Goal: Information Seeking & Learning: Find specific page/section

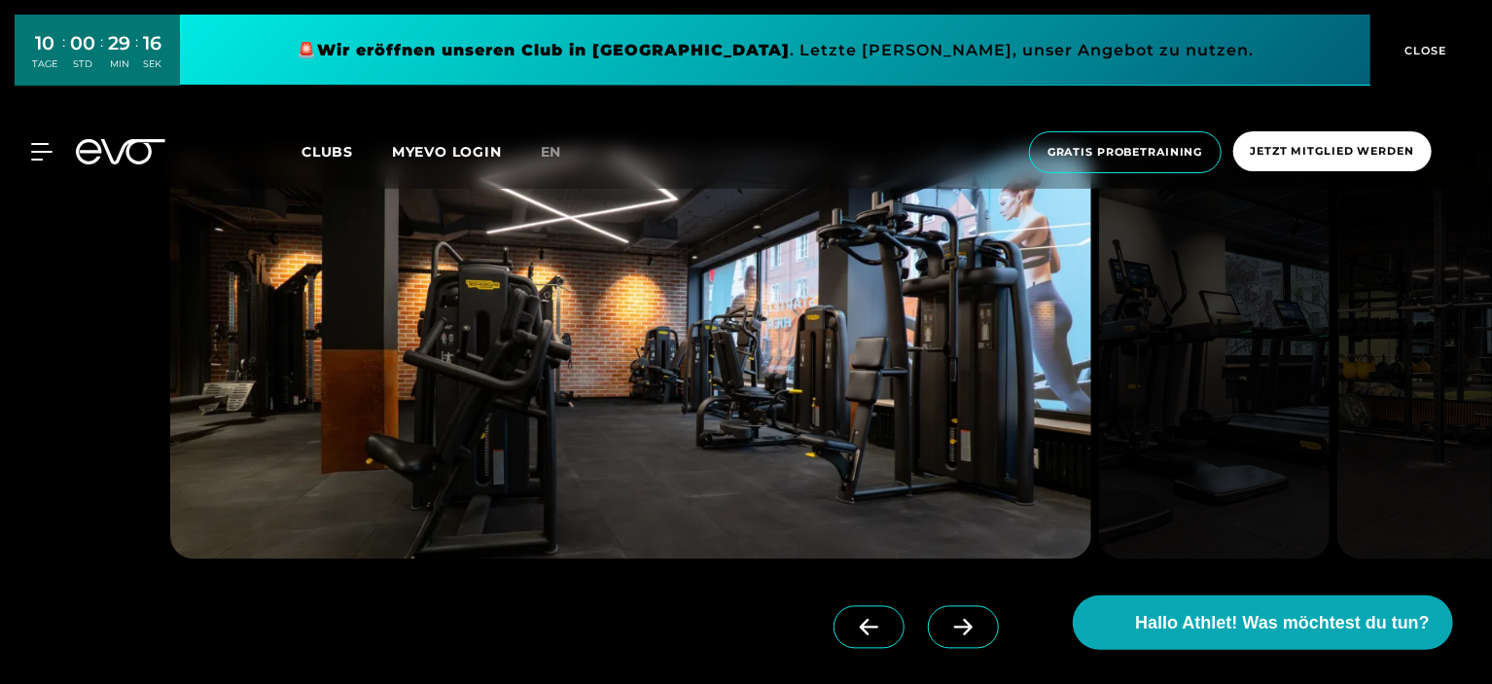
scroll to position [5612, 0]
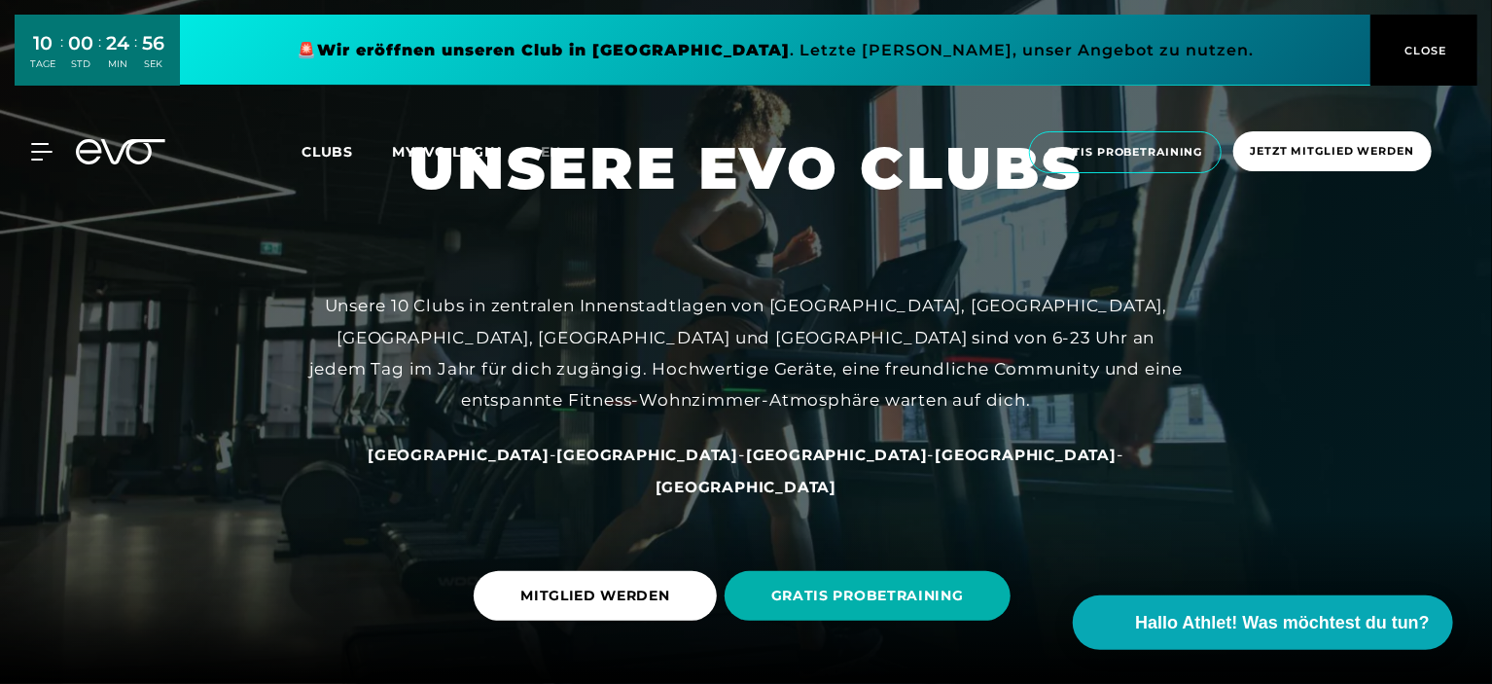
click at [325, 155] on span "Clubs" at bounding box center [327, 152] width 52 height 18
click at [316, 145] on span "Clubs" at bounding box center [327, 152] width 52 height 18
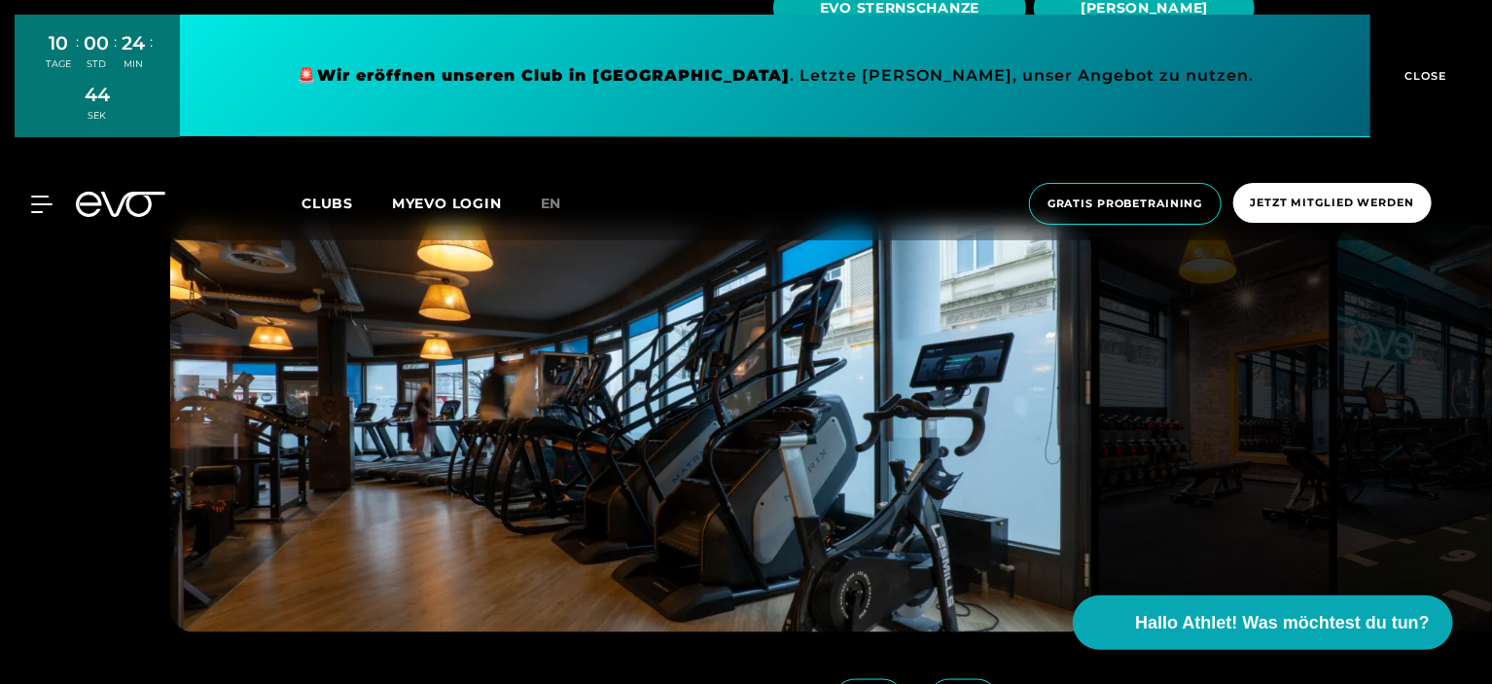
scroll to position [1084, 0]
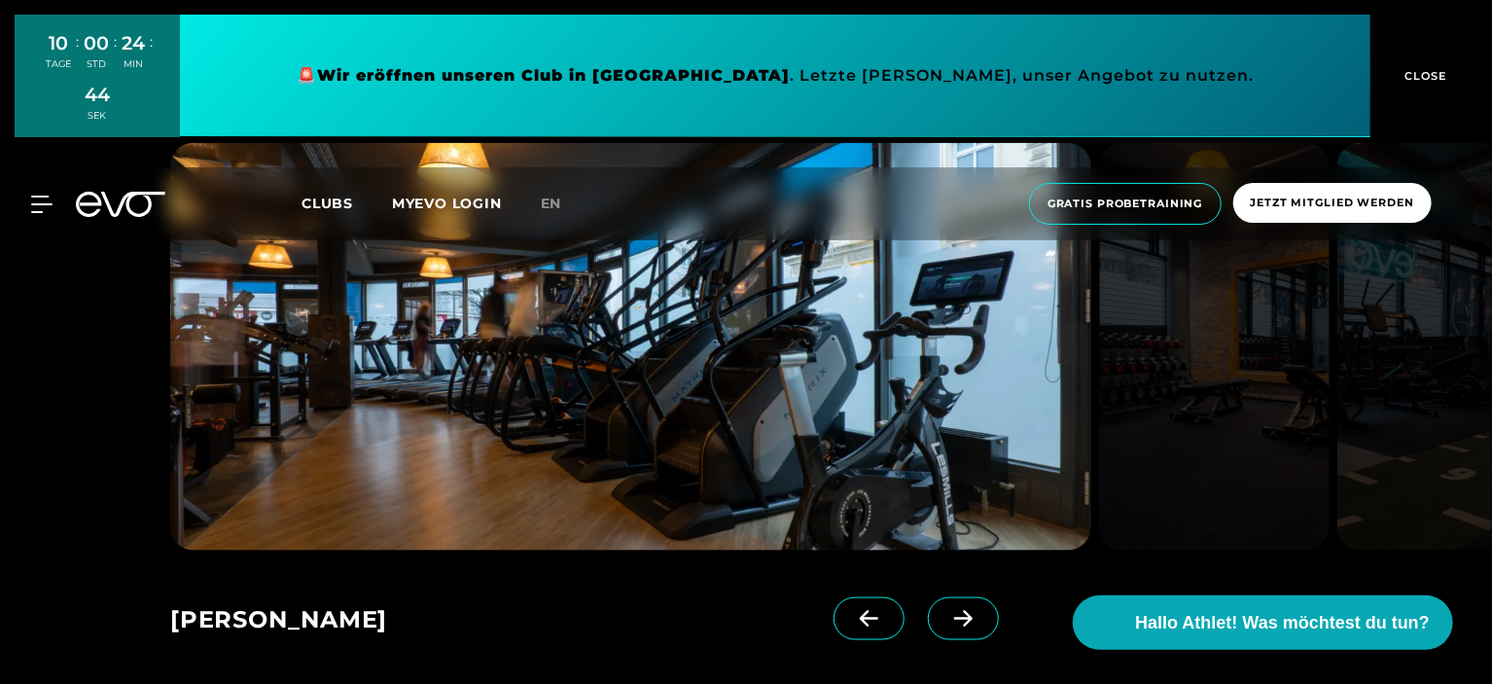
click at [954, 617] on icon at bounding box center [963, 618] width 18 height 17
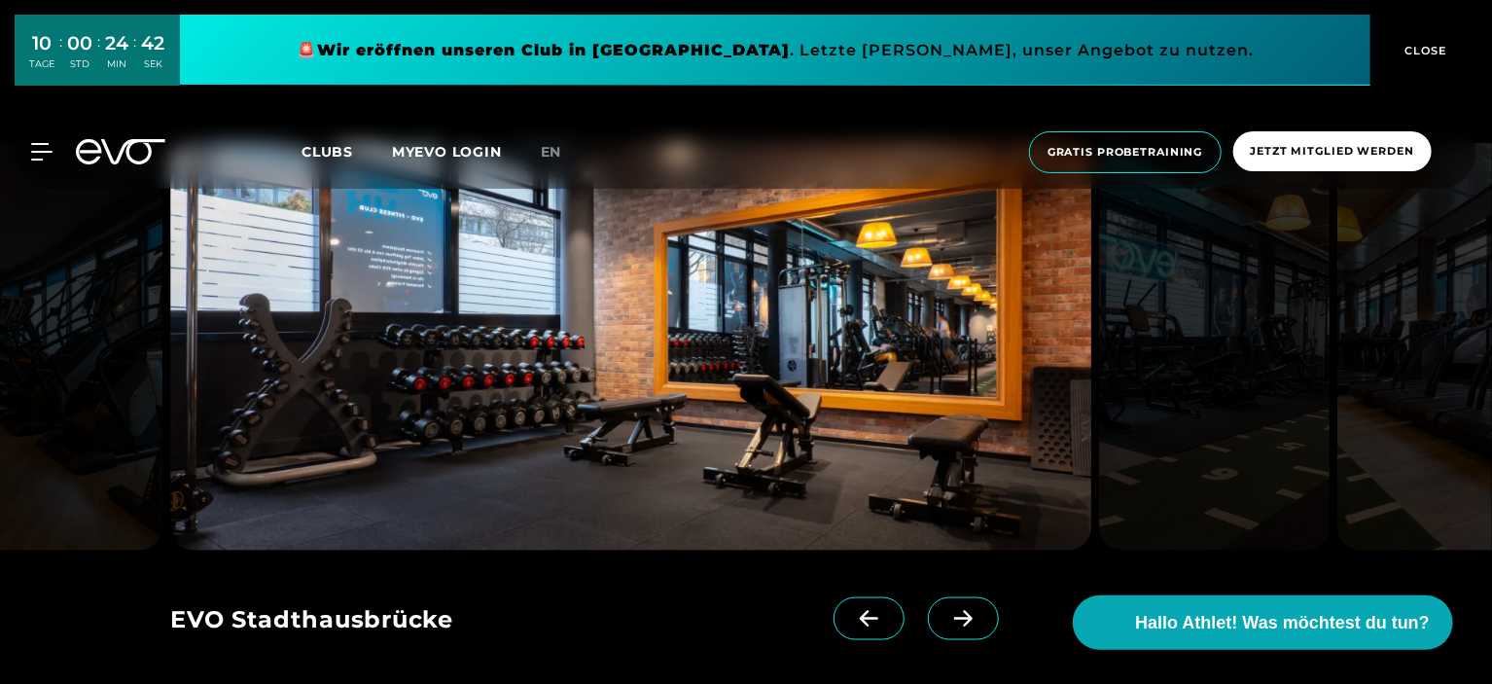
click at [954, 617] on icon at bounding box center [963, 618] width 18 height 17
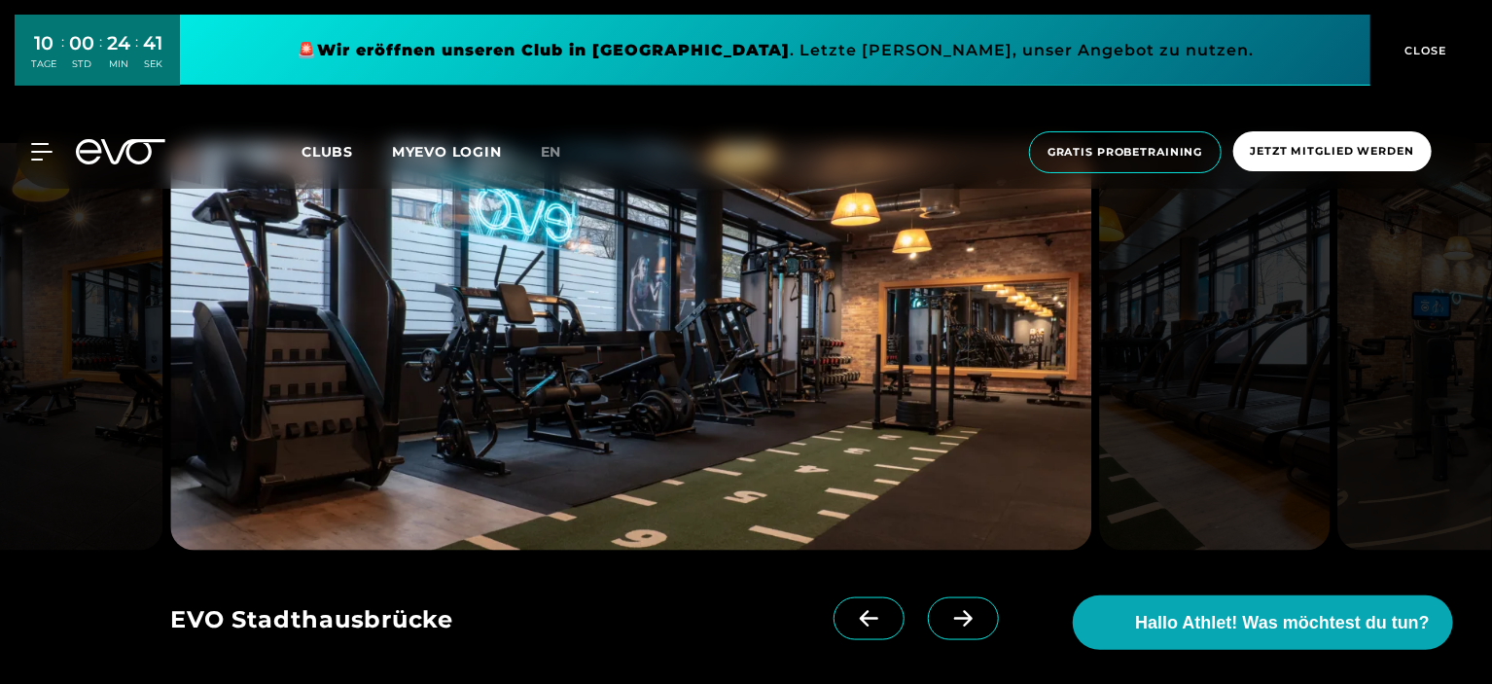
click at [954, 617] on icon at bounding box center [963, 618] width 18 height 17
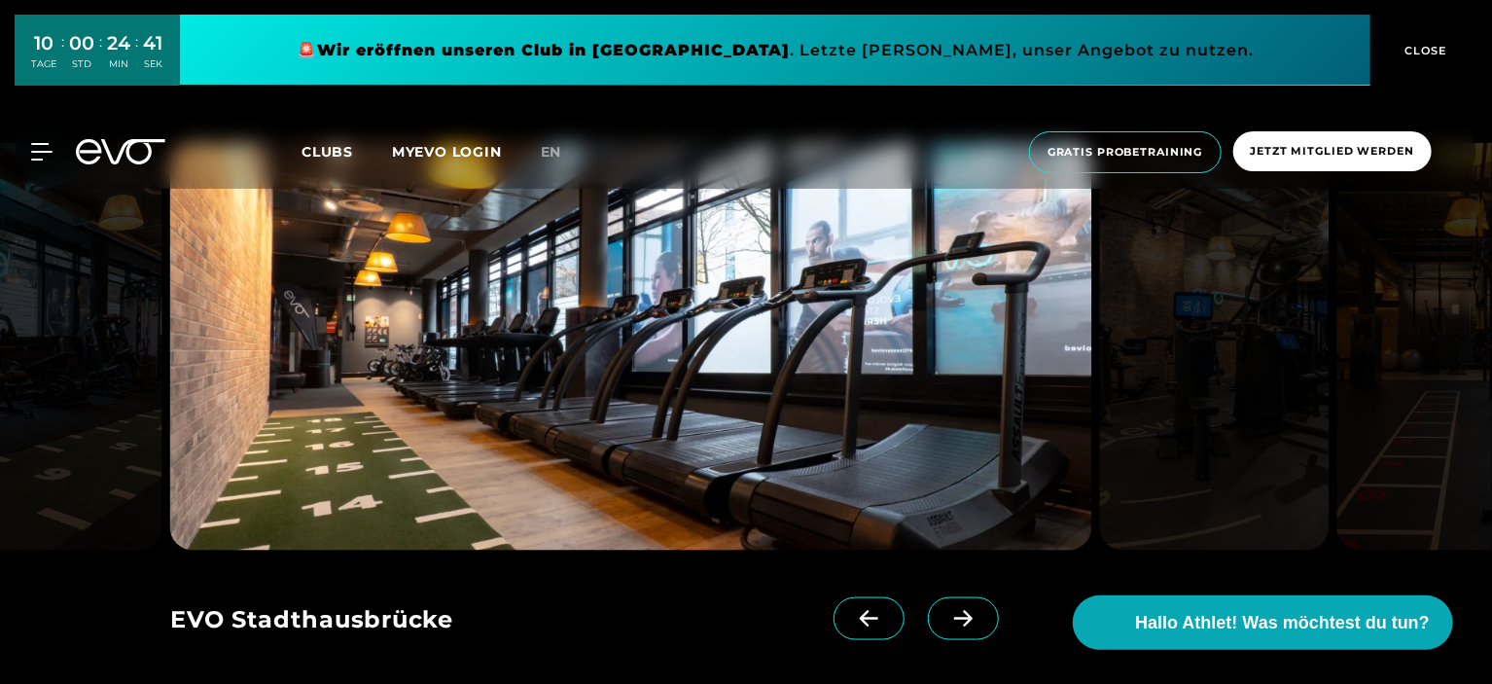
click at [954, 617] on icon at bounding box center [963, 618] width 18 height 17
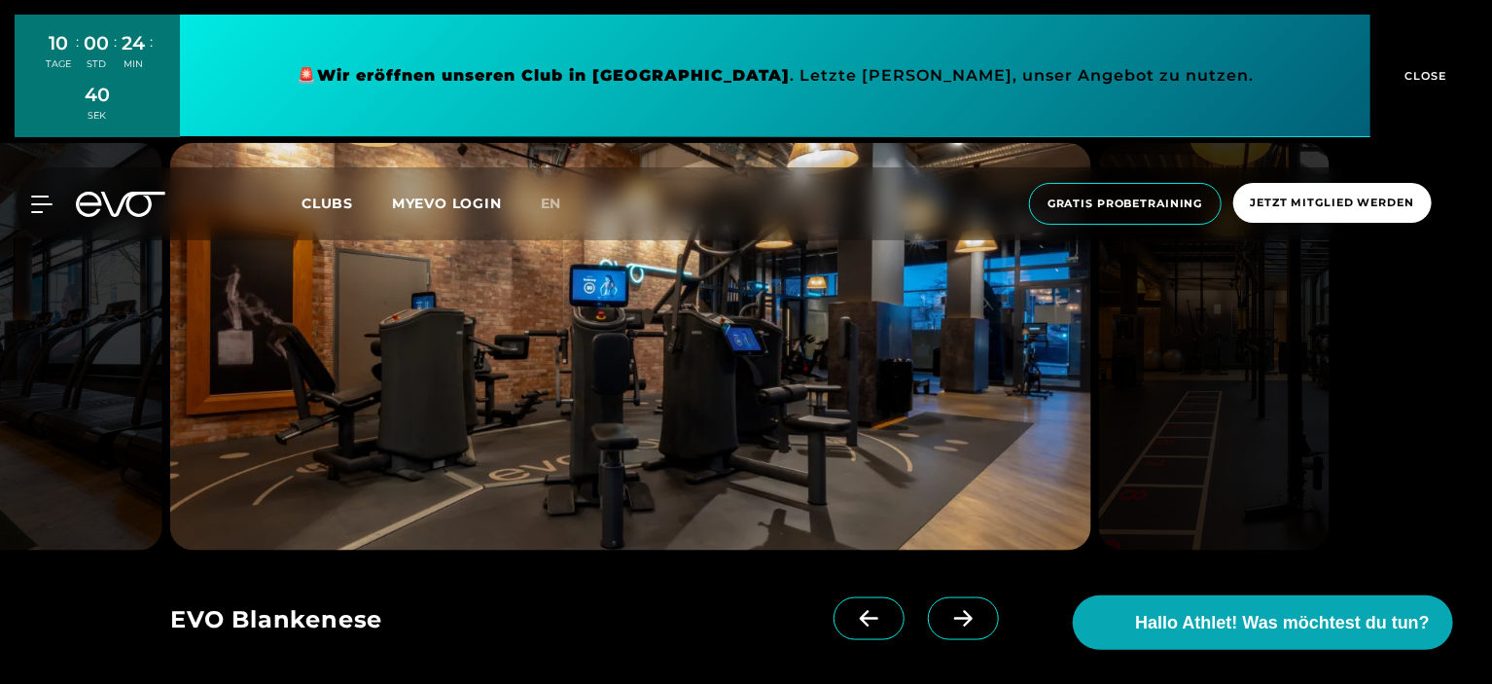
click at [954, 617] on icon at bounding box center [963, 618] width 18 height 17
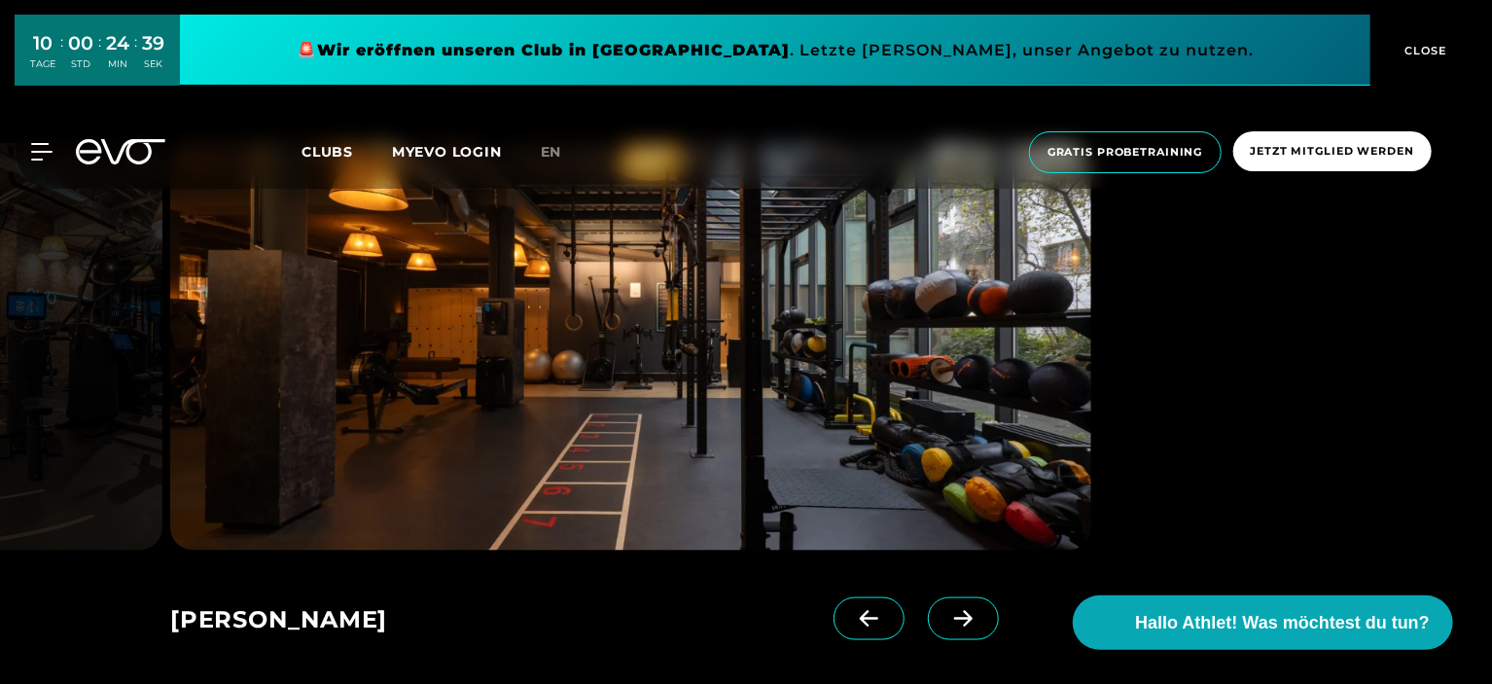
click at [954, 617] on icon at bounding box center [963, 618] width 18 height 17
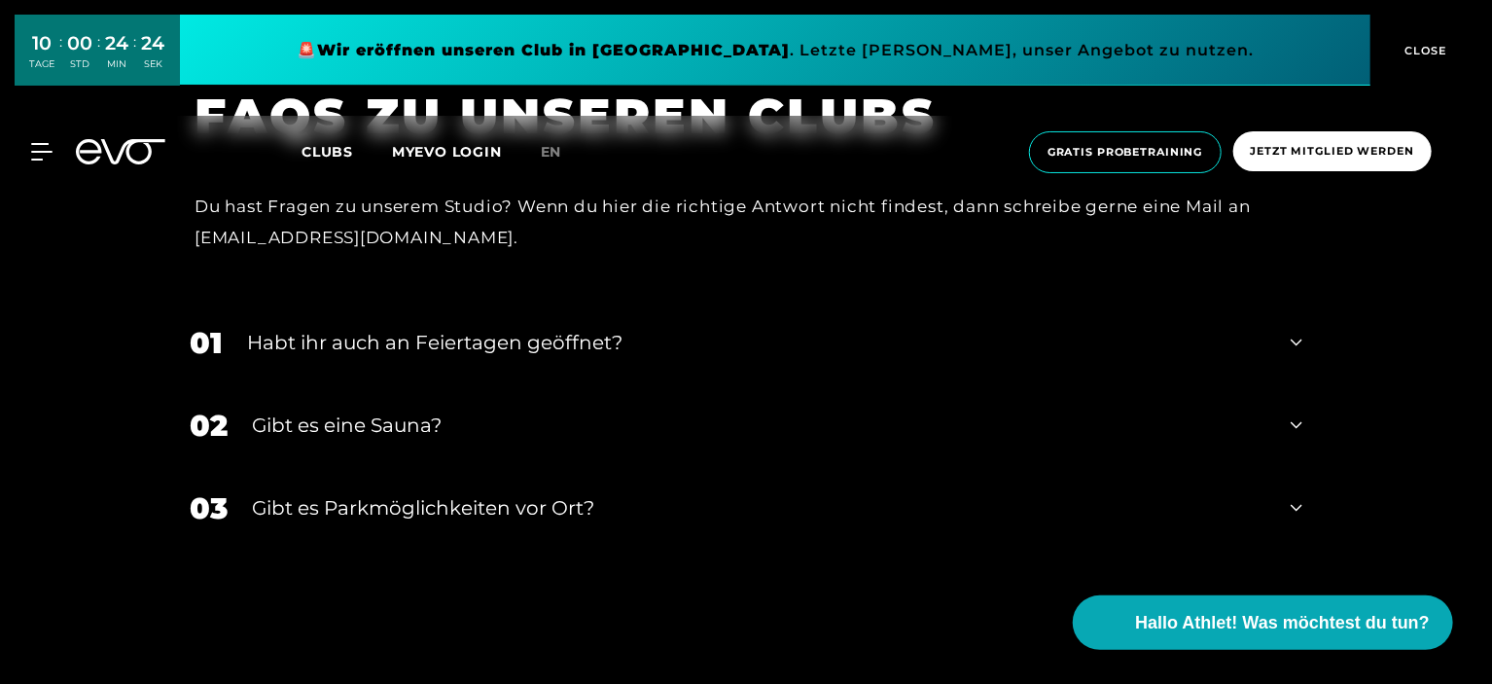
scroll to position [7016, 0]
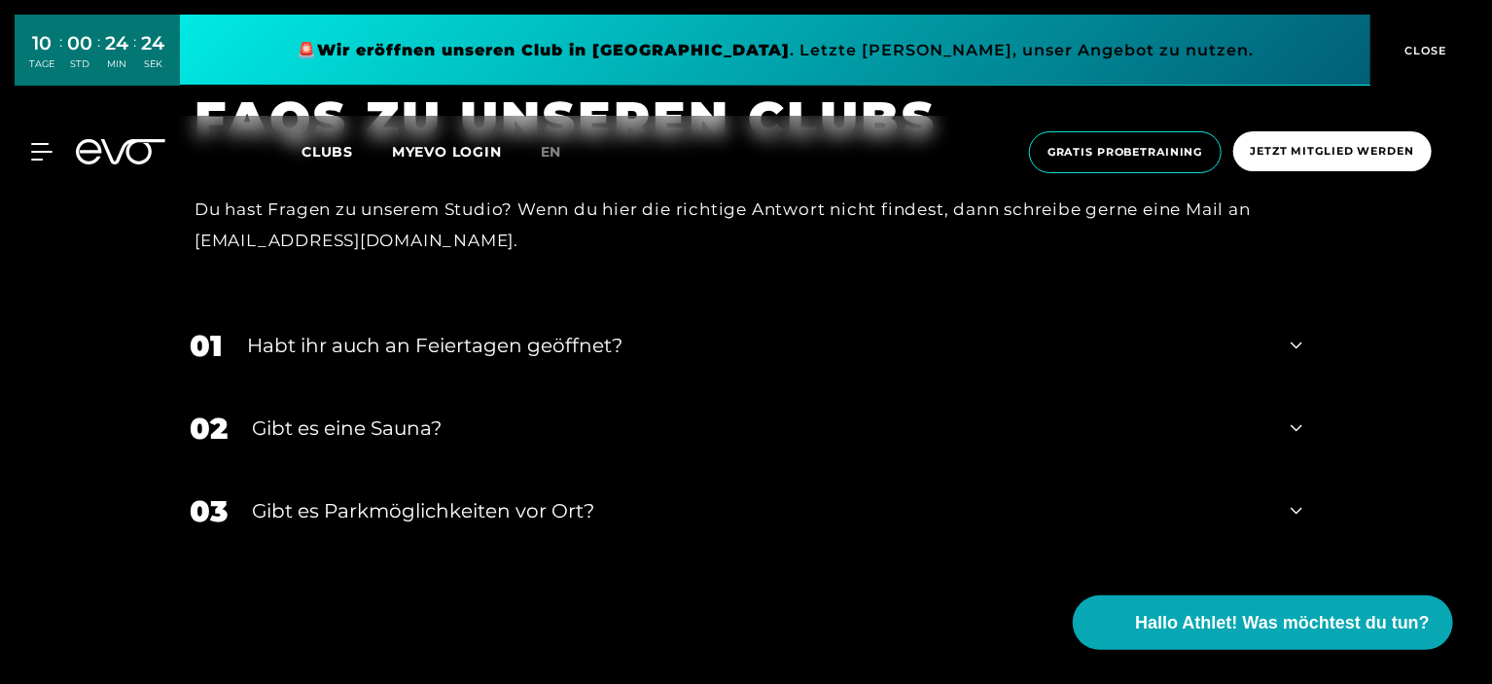
click at [1297, 425] on icon at bounding box center [1296, 428] width 12 height 7
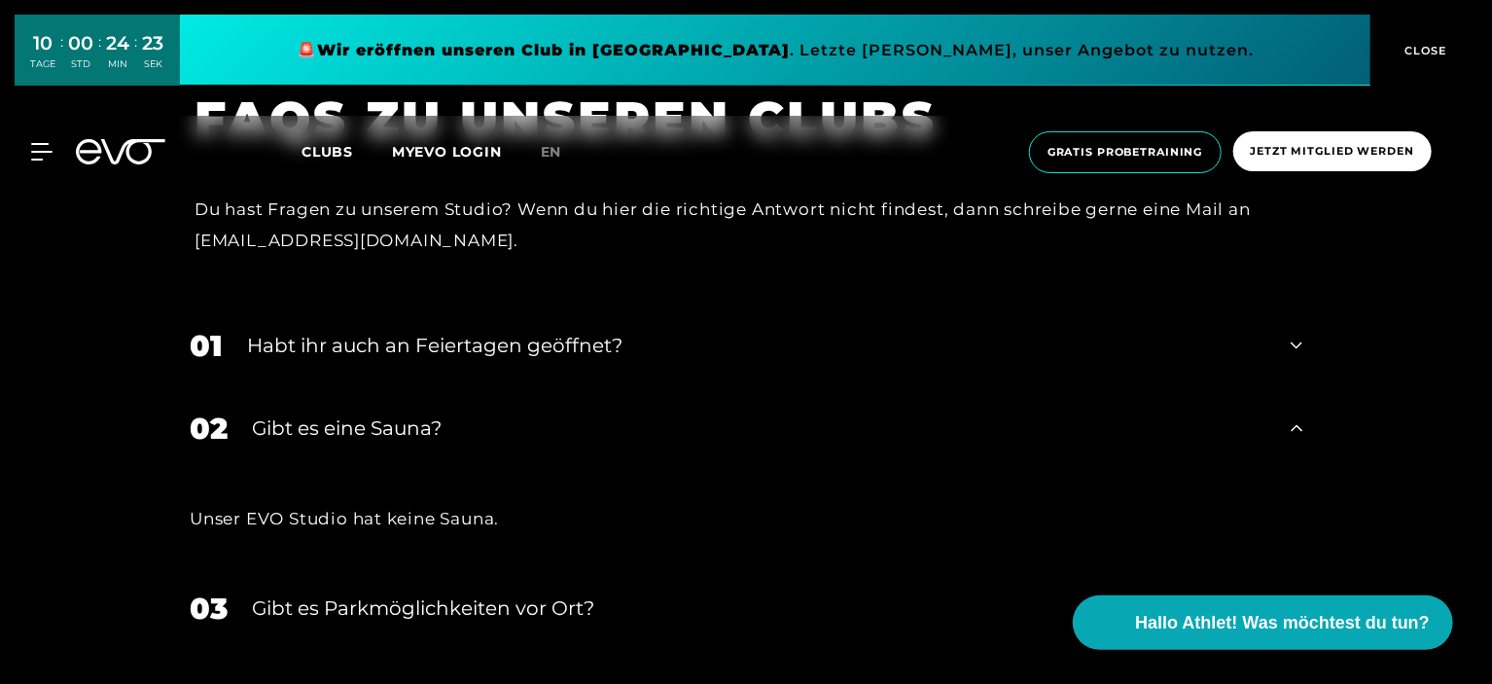
click at [1297, 416] on icon at bounding box center [1296, 427] width 12 height 23
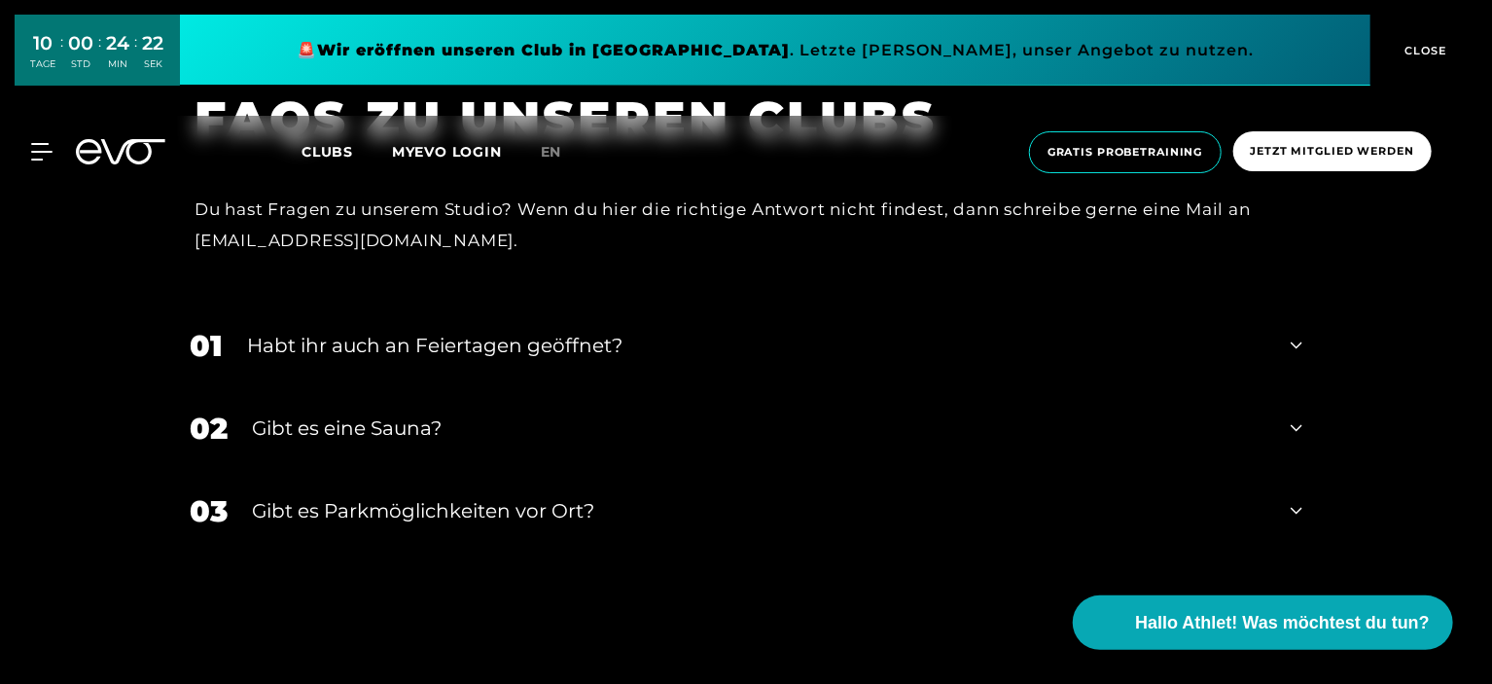
click at [1293, 470] on div "03 Gibt es Parkmöglichkeiten vor Ort?" at bounding box center [745, 511] width 1151 height 83
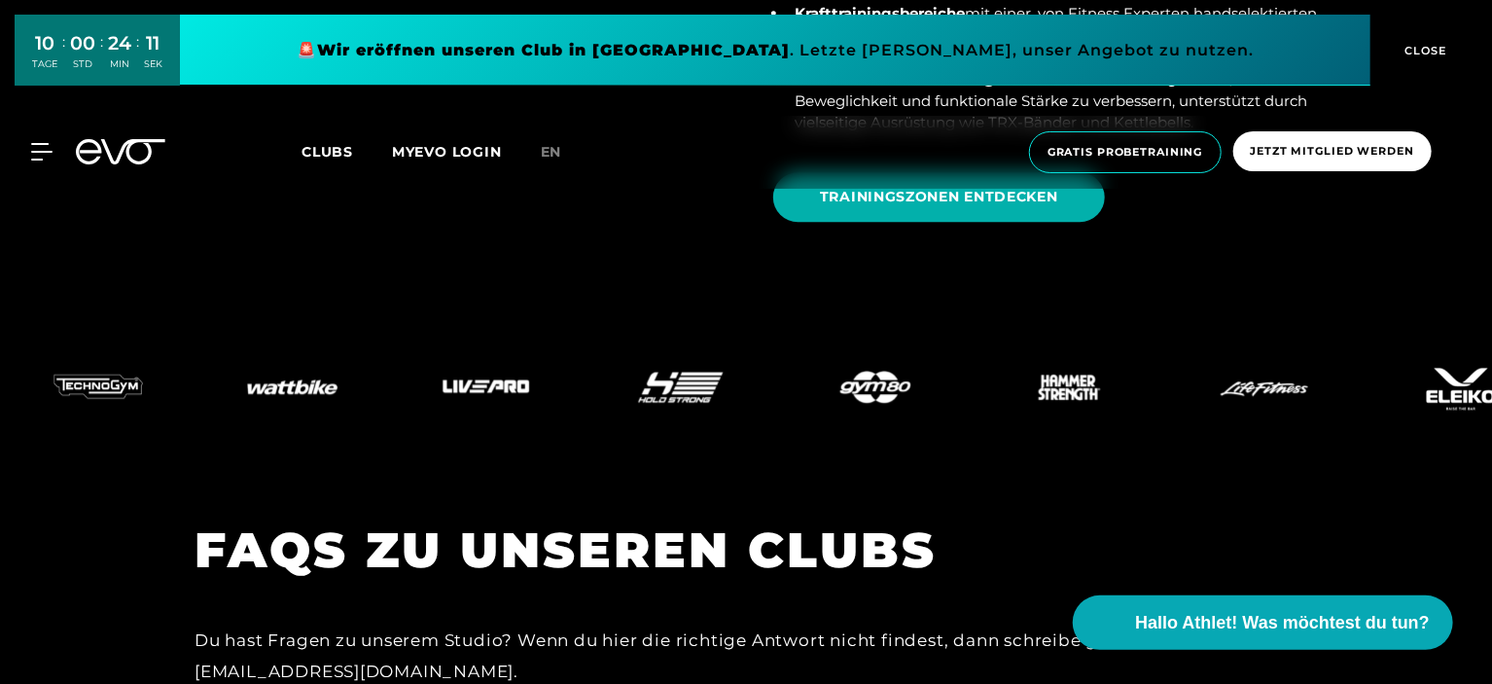
scroll to position [6557, 0]
